Goal: Find specific page/section

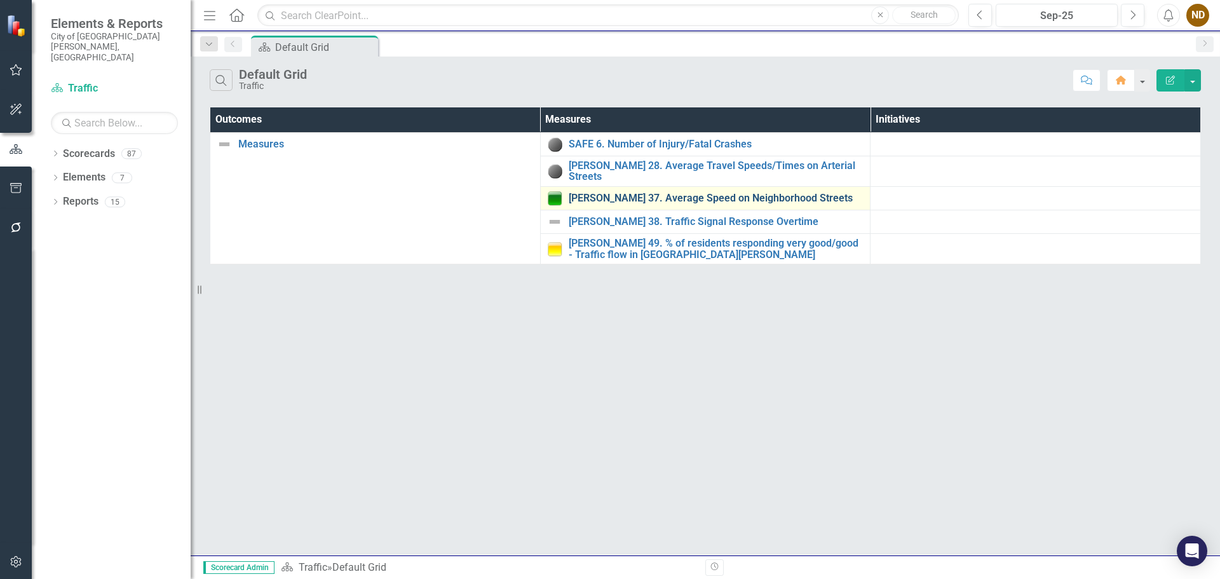
click at [693, 193] on link "[PERSON_NAME] 37. Average Speed on Neighborhood Streets" at bounding box center [717, 198] width 296 height 11
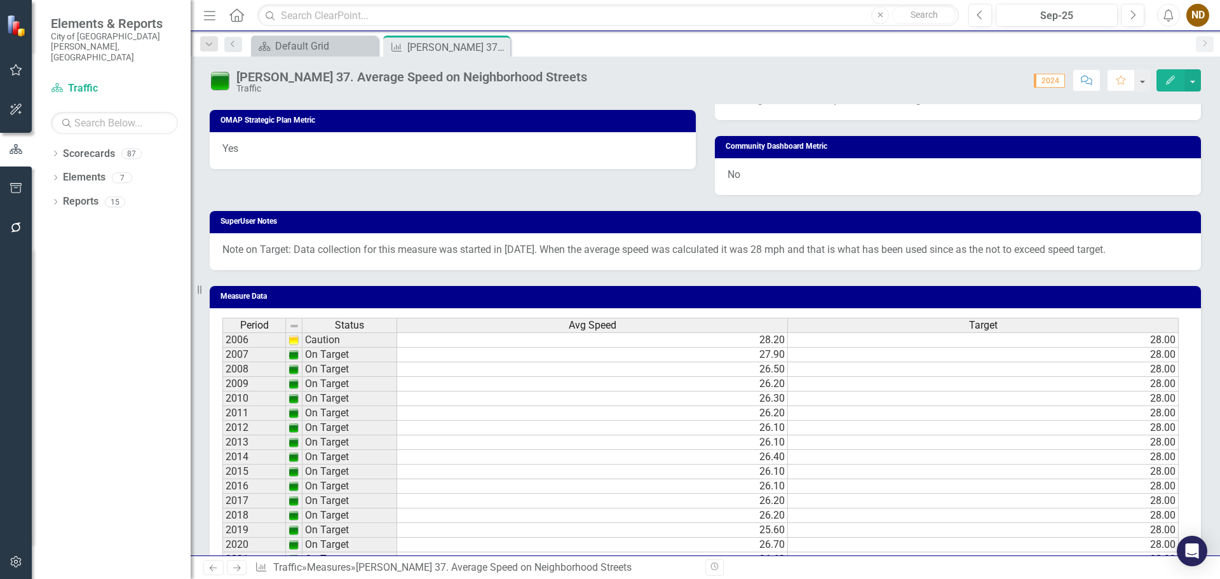
scroll to position [745, 0]
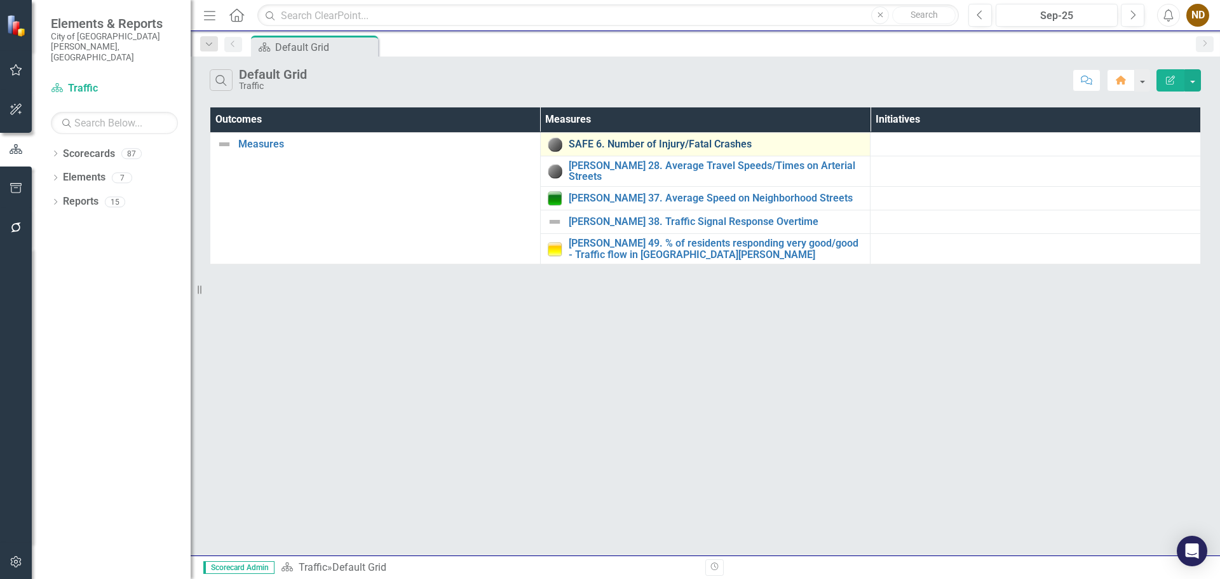
click at [717, 140] on link "SAFE 6. Number of Injury/Fatal Crashes" at bounding box center [717, 144] width 296 height 11
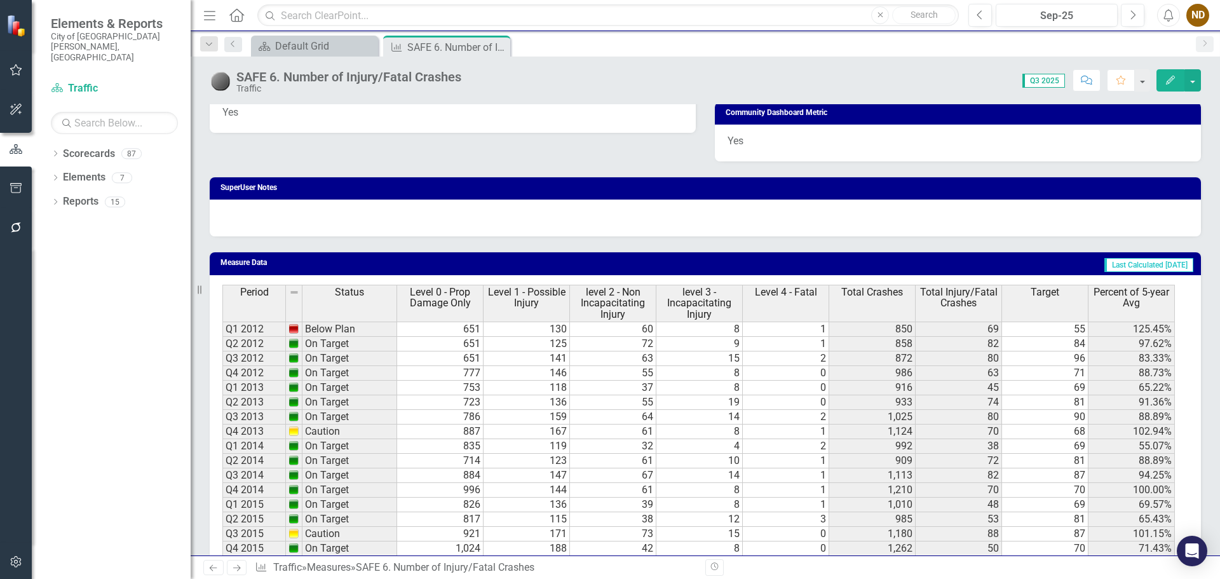
scroll to position [788, 0]
